Goal: Transaction & Acquisition: Purchase product/service

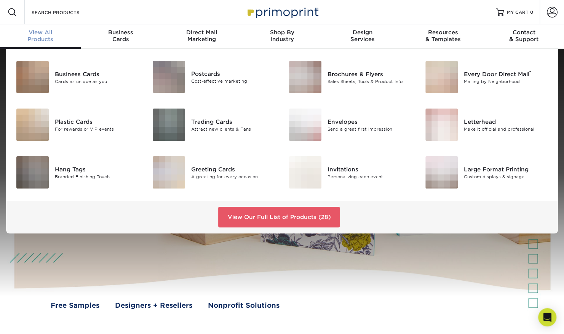
click at [40, 37] on div "View All Products" at bounding box center [40, 36] width 81 height 14
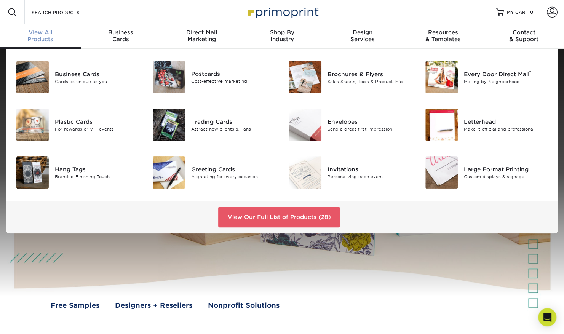
click at [40, 32] on span "View All" at bounding box center [40, 32] width 81 height 7
click at [279, 218] on link "View Our Full List of Products (28)" at bounding box center [278, 217] width 121 height 21
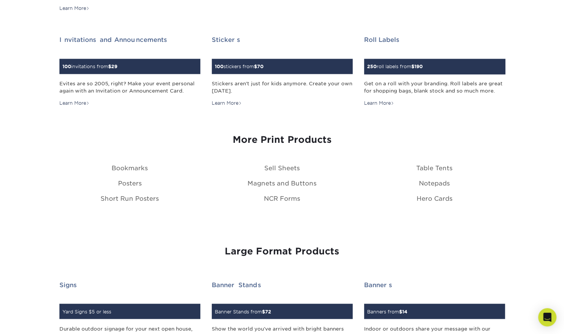
scroll to position [750, 0]
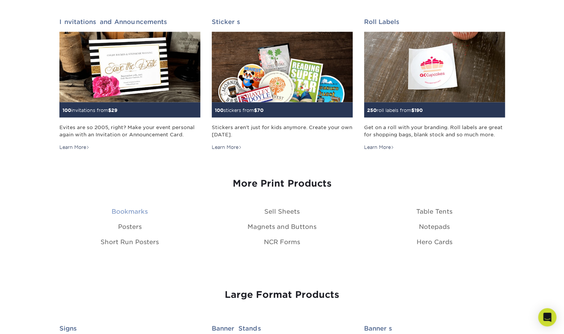
click at [139, 211] on link "Bookmarks" at bounding box center [130, 211] width 36 height 7
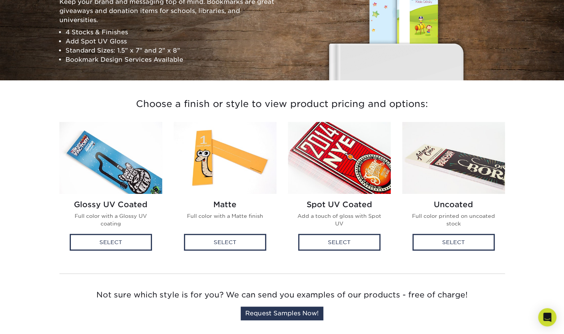
scroll to position [109, 0]
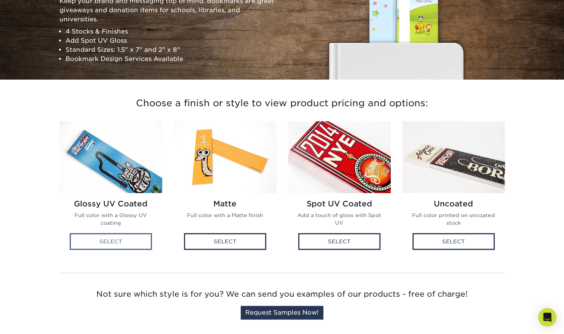
click at [119, 238] on div "Select" at bounding box center [111, 241] width 82 height 17
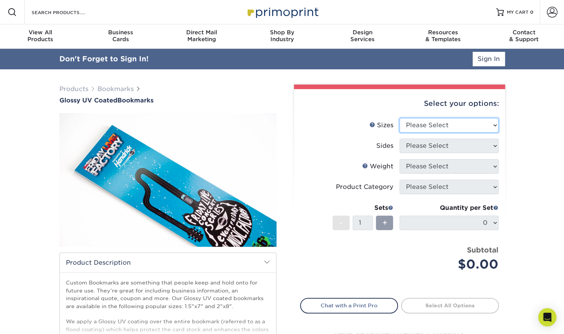
click at [494, 124] on select "Please Select 1.5" x 7" 2" x 8"" at bounding box center [449, 125] width 99 height 14
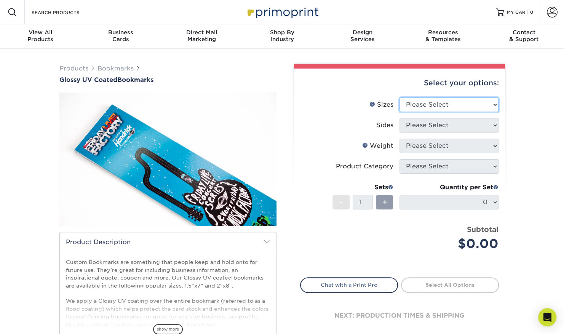
select select "1.50x7.00"
click at [400, 97] on select "Please Select 1.5" x 7" 2" x 8"" at bounding box center [449, 104] width 99 height 14
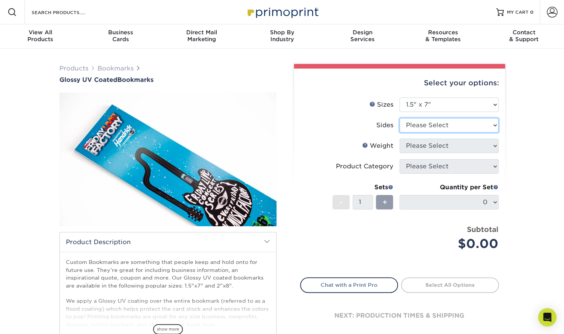
click at [494, 127] on select "Please Select Print Both Sides Print Front Only" at bounding box center [449, 125] width 99 height 14
select select "13abbda7-1d64-4f25-8bb2-c179b224825d"
click at [400, 118] on select "Please Select Print Both Sides Print Front Only" at bounding box center [449, 125] width 99 height 14
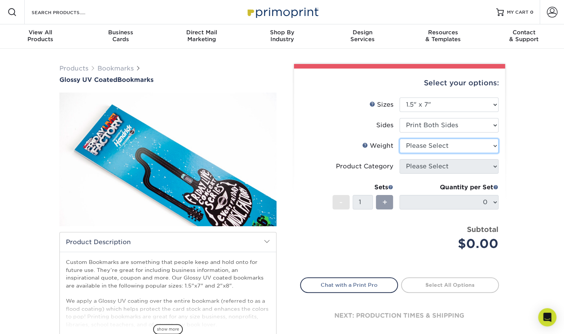
click at [492, 145] on select "Please Select 16PT 14PT" at bounding box center [449, 146] width 99 height 14
select select "16PT"
click at [400, 139] on select "Please Select 16PT 14PT" at bounding box center [449, 146] width 99 height 14
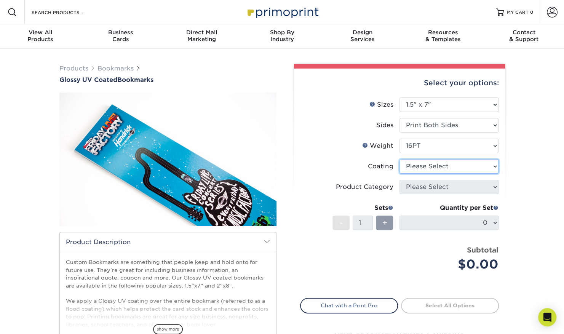
click at [493, 165] on select at bounding box center [449, 166] width 99 height 14
select select "ae367451-b2b8-45df-a344-0f05b6a12993"
click at [400, 159] on select at bounding box center [449, 166] width 99 height 14
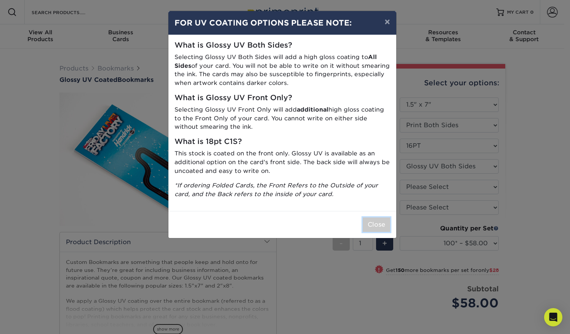
click at [377, 223] on button "Close" at bounding box center [376, 224] width 27 height 14
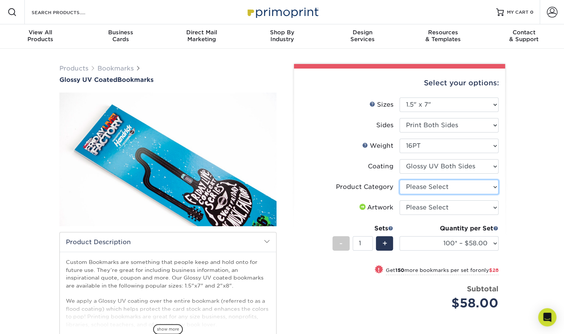
click at [494, 184] on select "Please Select Postcards" at bounding box center [449, 187] width 99 height 14
click at [525, 185] on div "Products Bookmarks Glossy UV Coated Bookmarks" at bounding box center [282, 245] width 564 height 392
click at [494, 208] on select "Please Select I will upload files I need a design - $50" at bounding box center [449, 207] width 99 height 14
select select "upload"
click at [400, 200] on select "Please Select I will upload files I need a design - $50" at bounding box center [449, 207] width 99 height 14
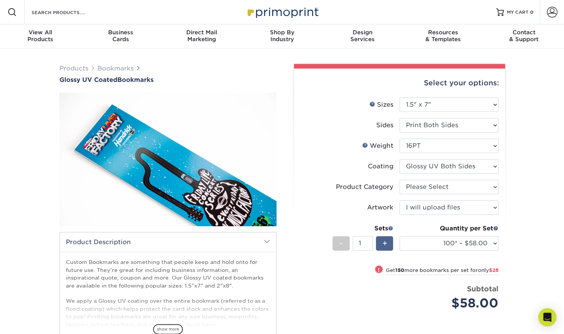
click at [382, 242] on span "+" at bounding box center [384, 243] width 5 height 11
click at [382, 241] on span "+" at bounding box center [384, 243] width 5 height 11
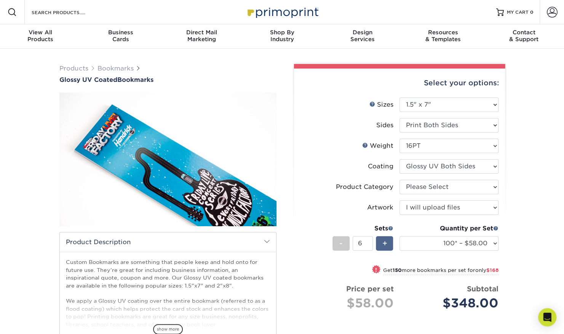
click at [382, 241] on span "+" at bounding box center [384, 243] width 5 height 11
type input "9"
